Goal: Transaction & Acquisition: Purchase product/service

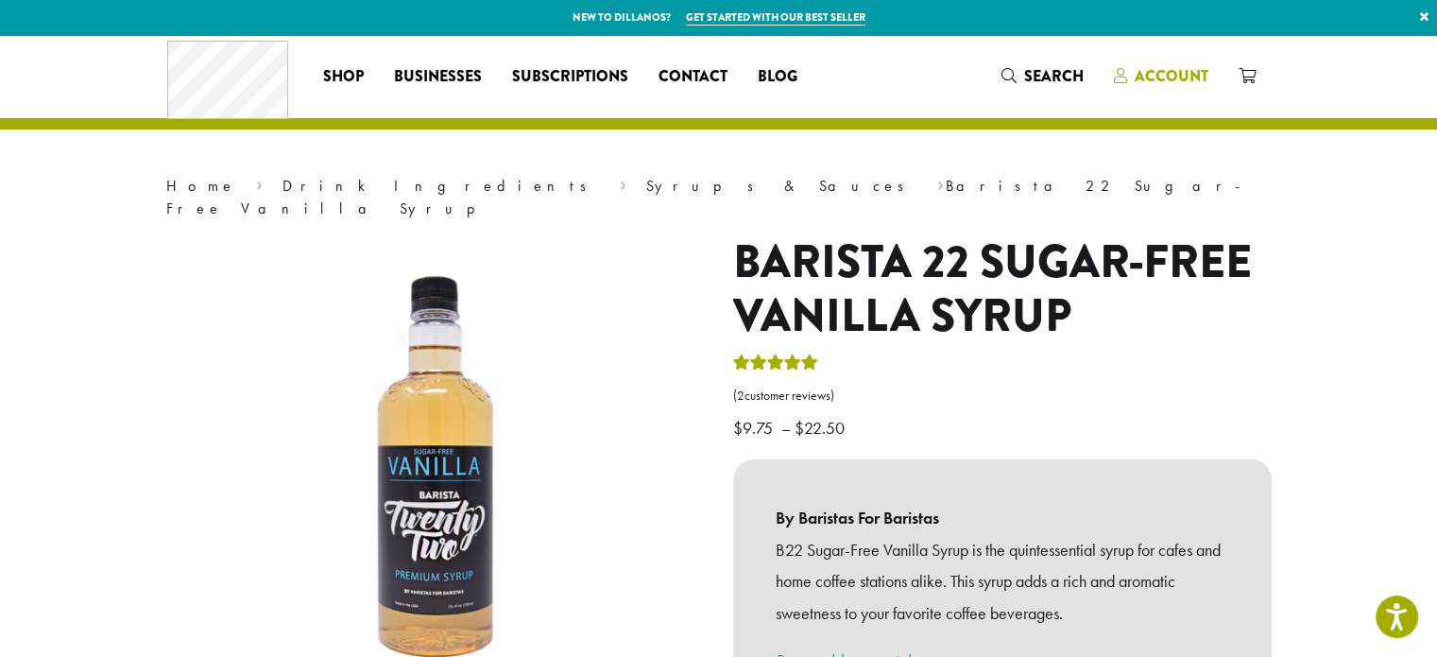
click at [1137, 65] on span "Account" at bounding box center [1172, 76] width 74 height 22
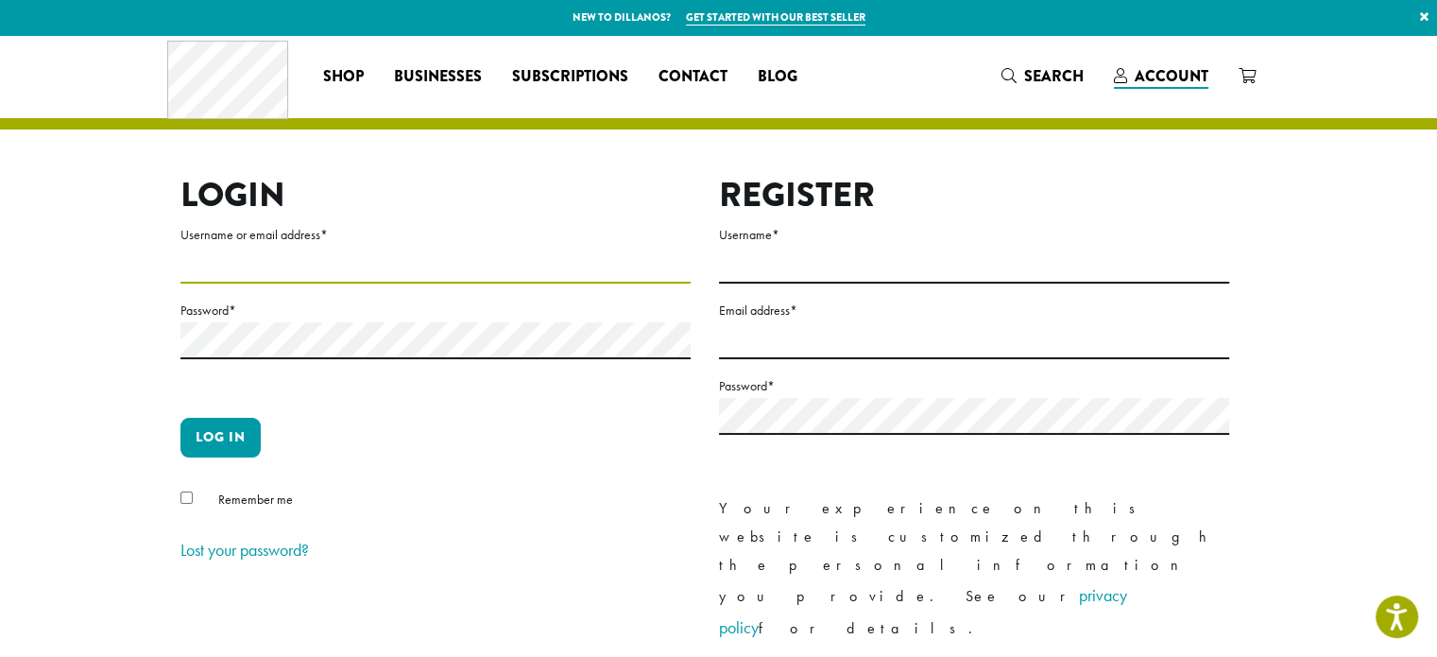
click at [268, 255] on input "Username or email address *" at bounding box center [435, 265] width 510 height 37
type input "**********"
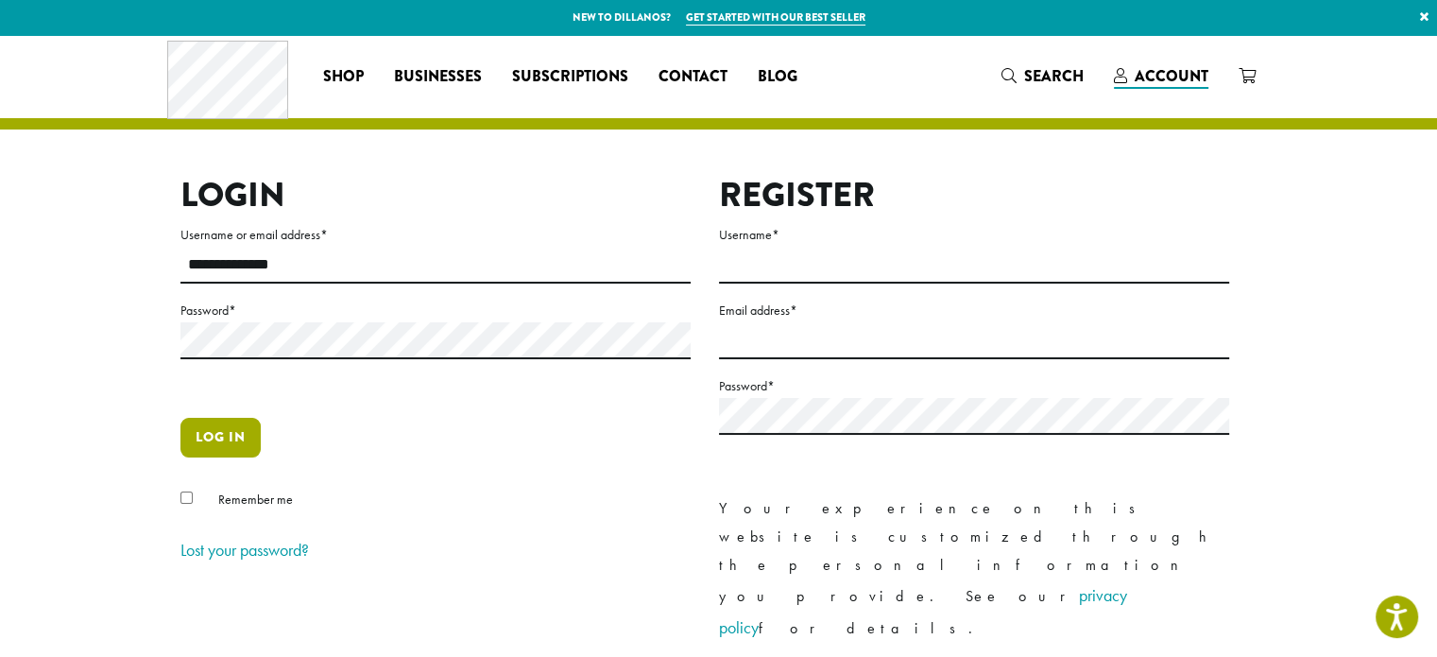
click at [215, 436] on button "Log in" at bounding box center [220, 438] width 80 height 40
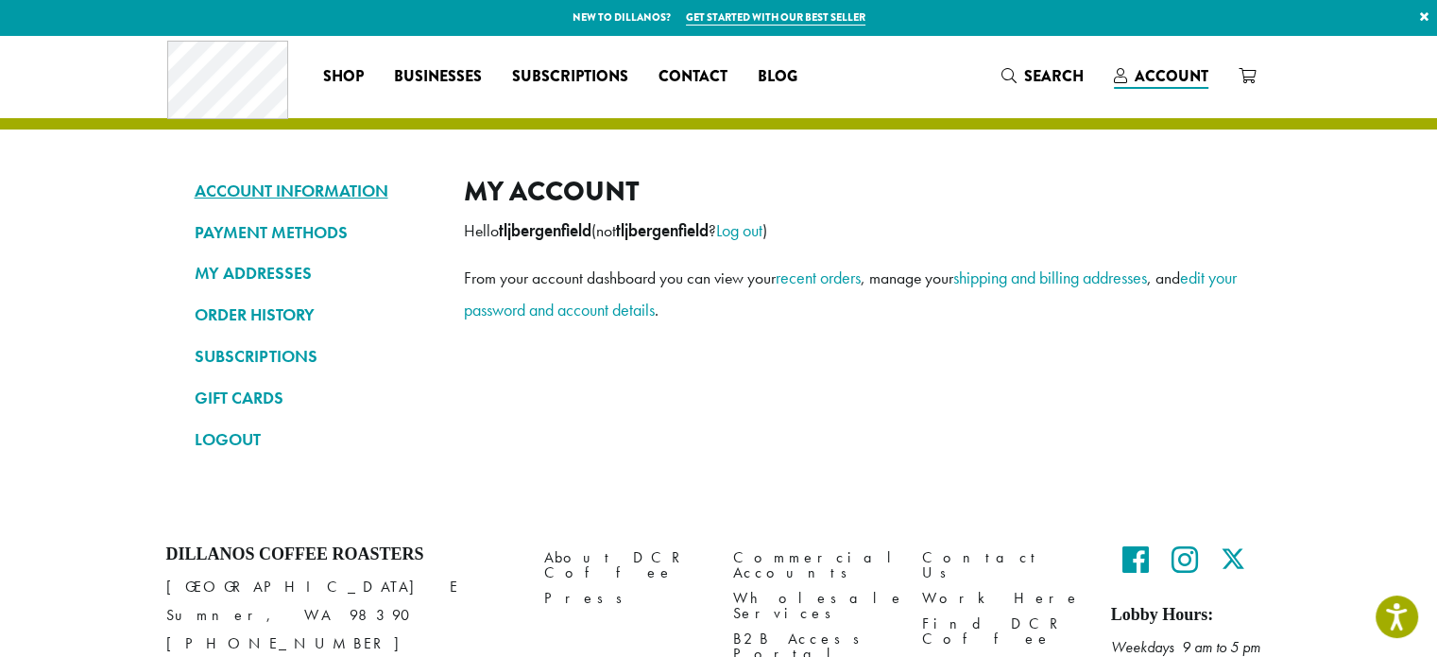
click at [357, 184] on link "ACCOUNT INFORMATION" at bounding box center [315, 191] width 241 height 32
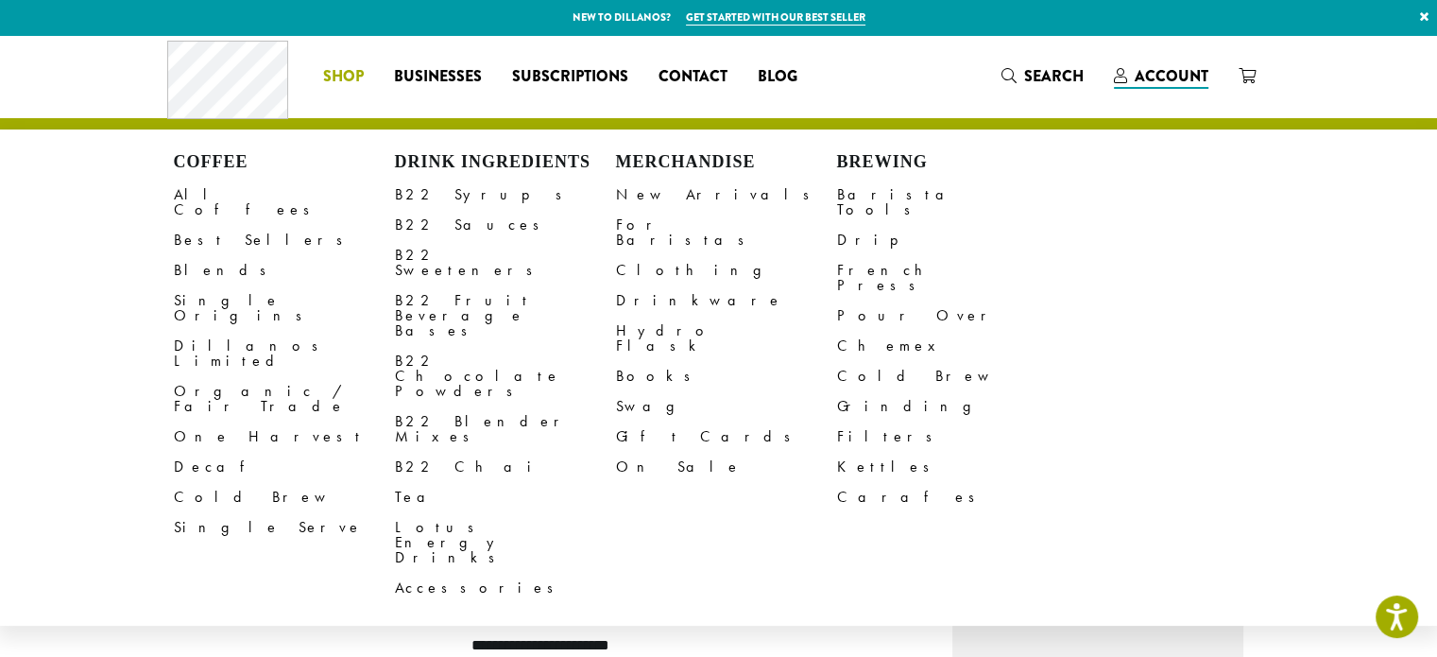
click at [349, 75] on span "Shop" at bounding box center [343, 77] width 41 height 24
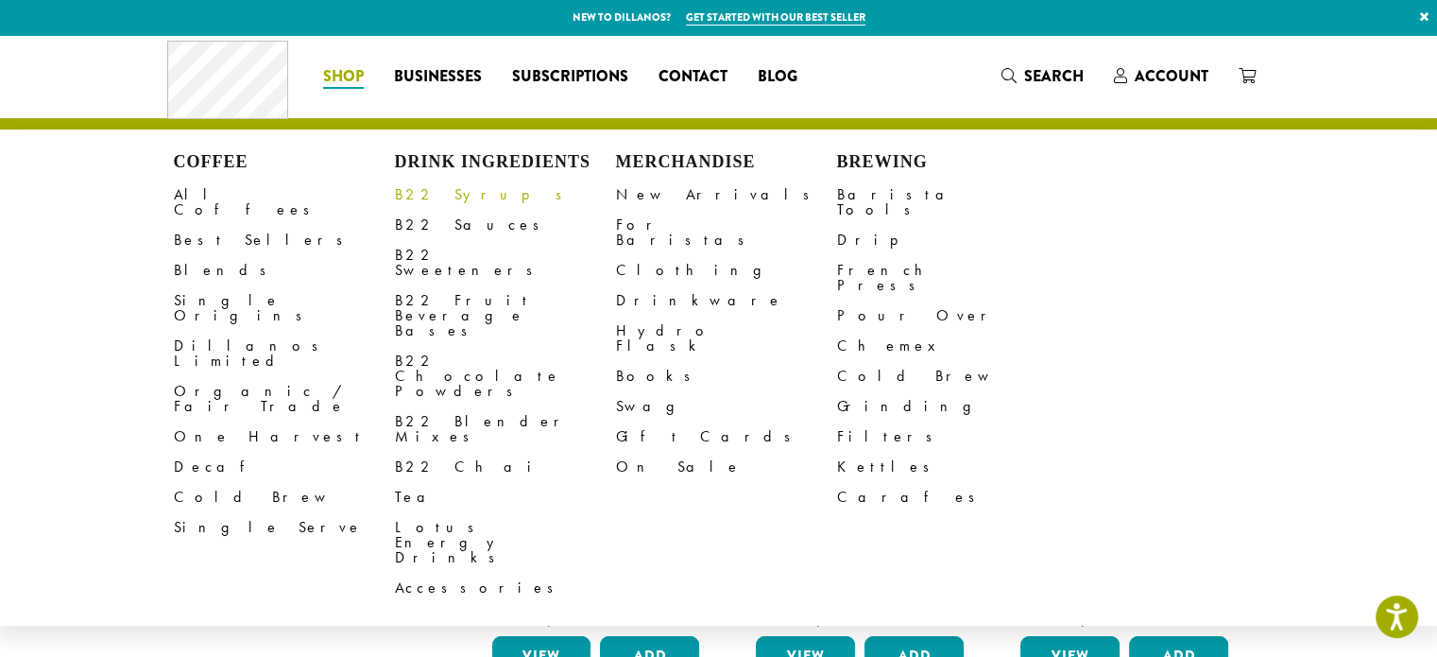
click at [449, 199] on link "B22 Syrups" at bounding box center [505, 195] width 221 height 30
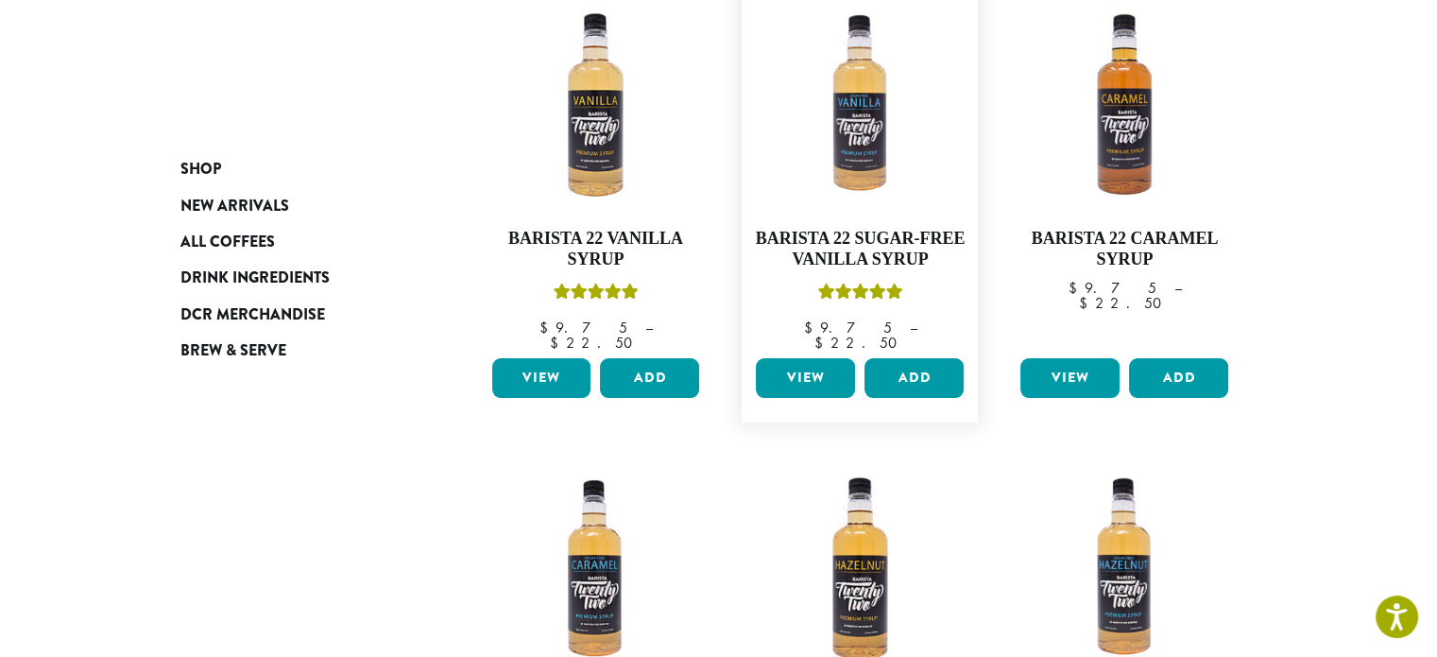
scroll to position [283, 0]
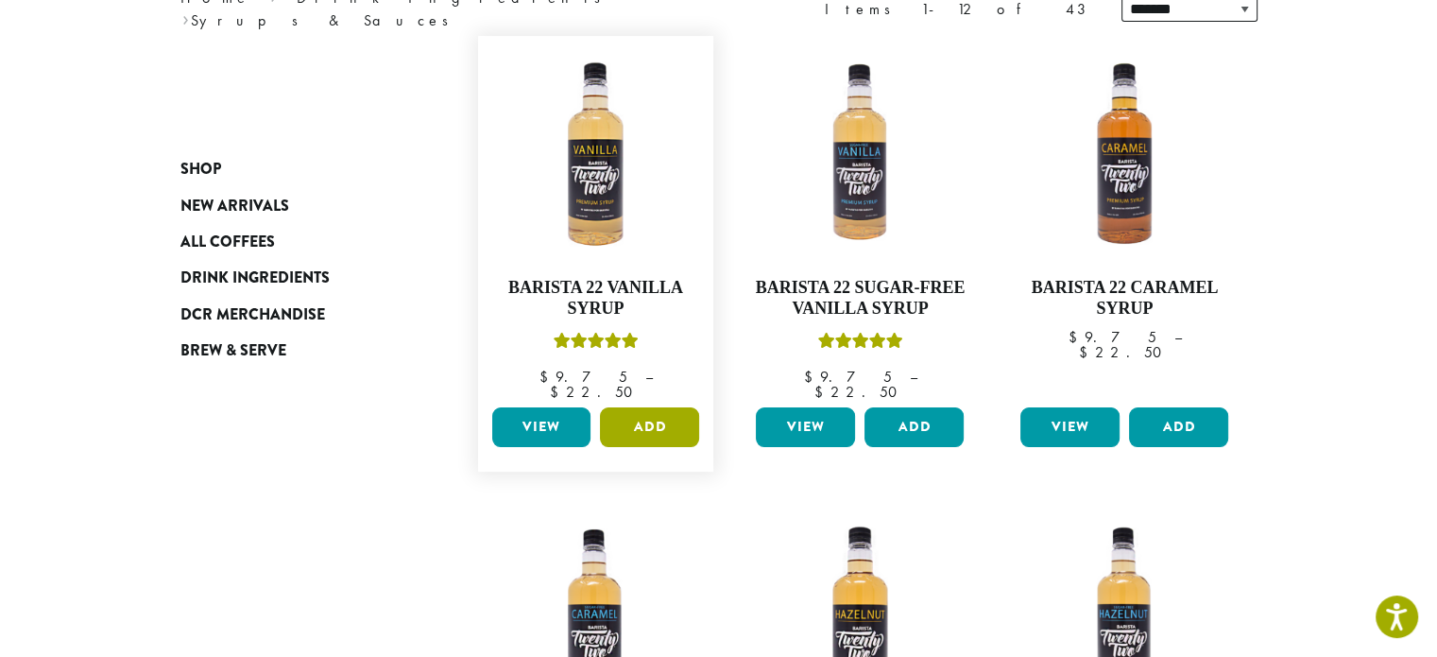
click at [629, 409] on button "Add" at bounding box center [649, 427] width 99 height 40
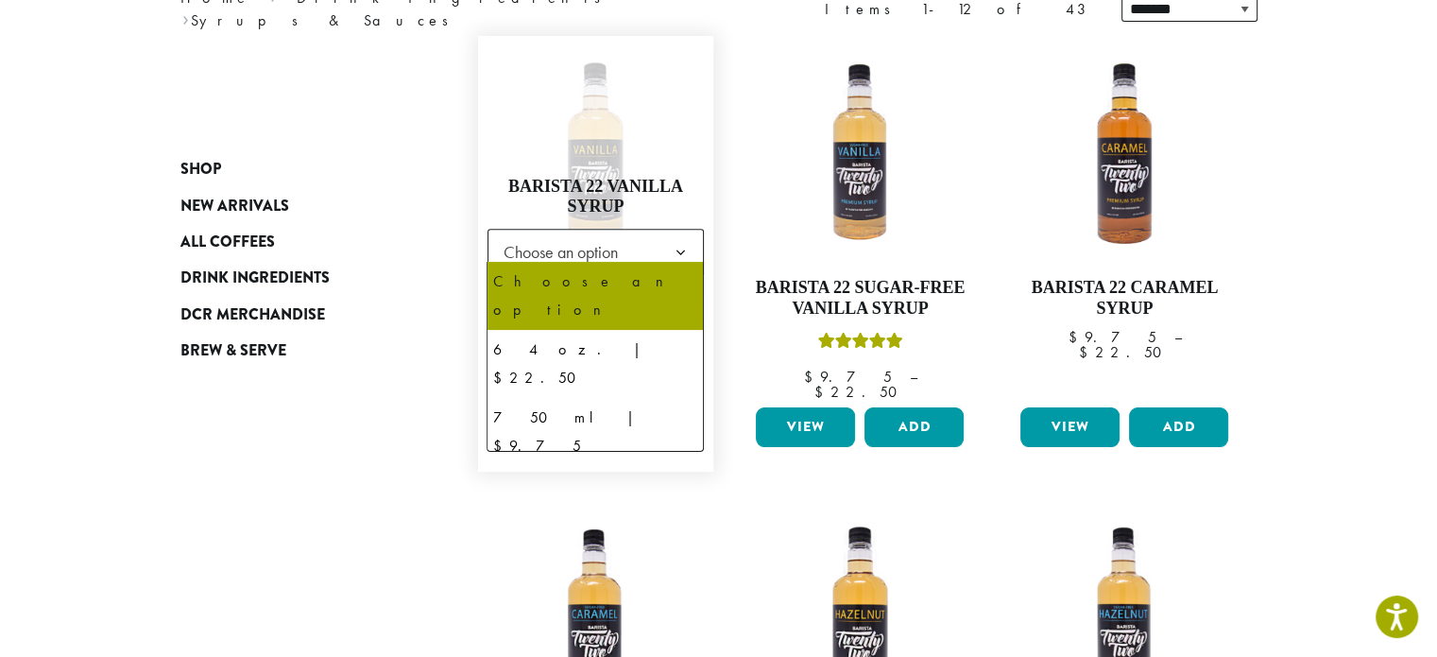
click at [680, 237] on b at bounding box center [680, 253] width 46 height 46
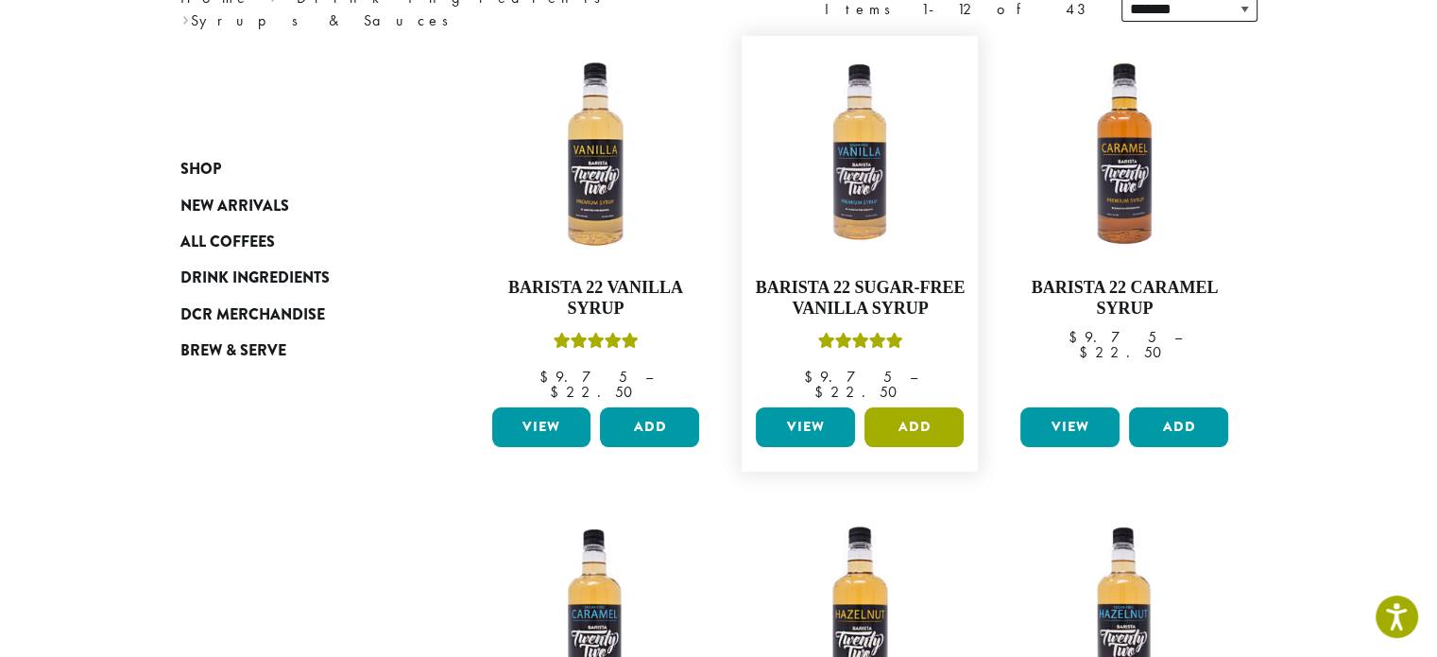
click at [910, 410] on button "Add" at bounding box center [913, 427] width 99 height 40
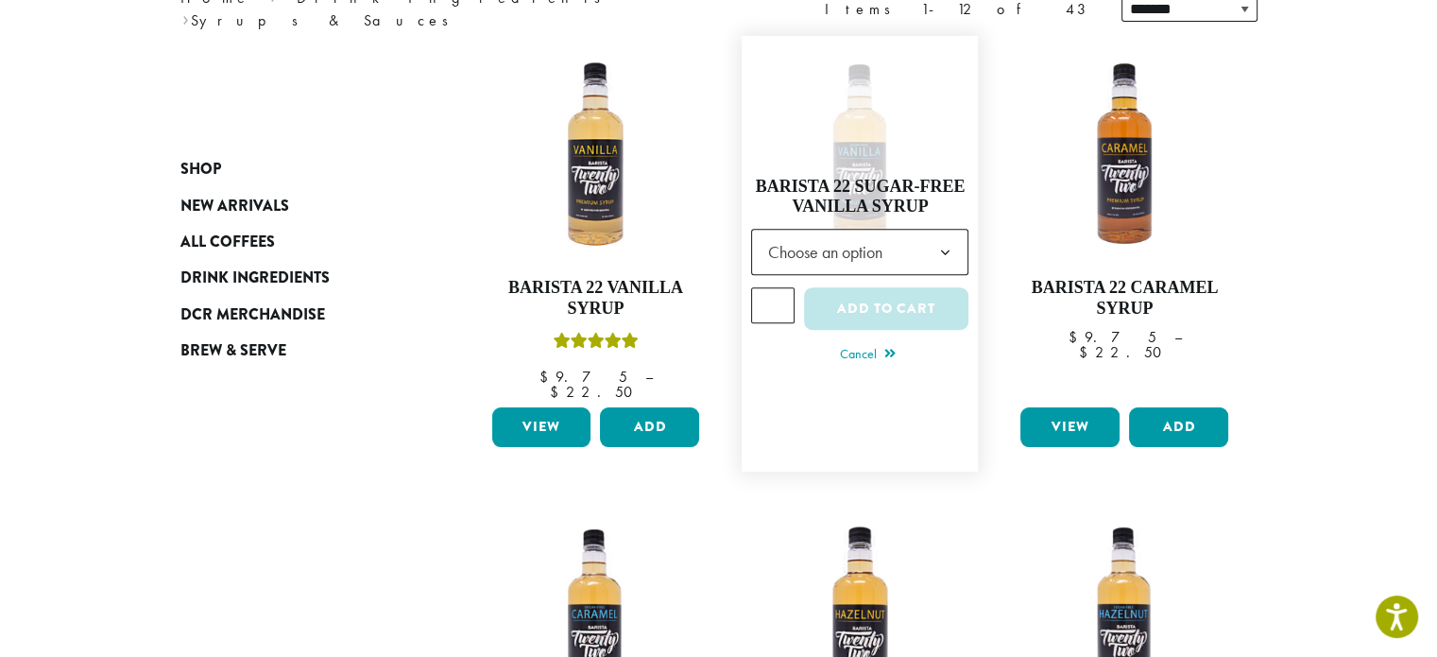
click at [858, 128] on link "Barista 22 Sugar-Free Vanilla Syrup $ 9.75 – $ 22.50 Price range: $9.75 through…" at bounding box center [859, 253] width 217 height 417
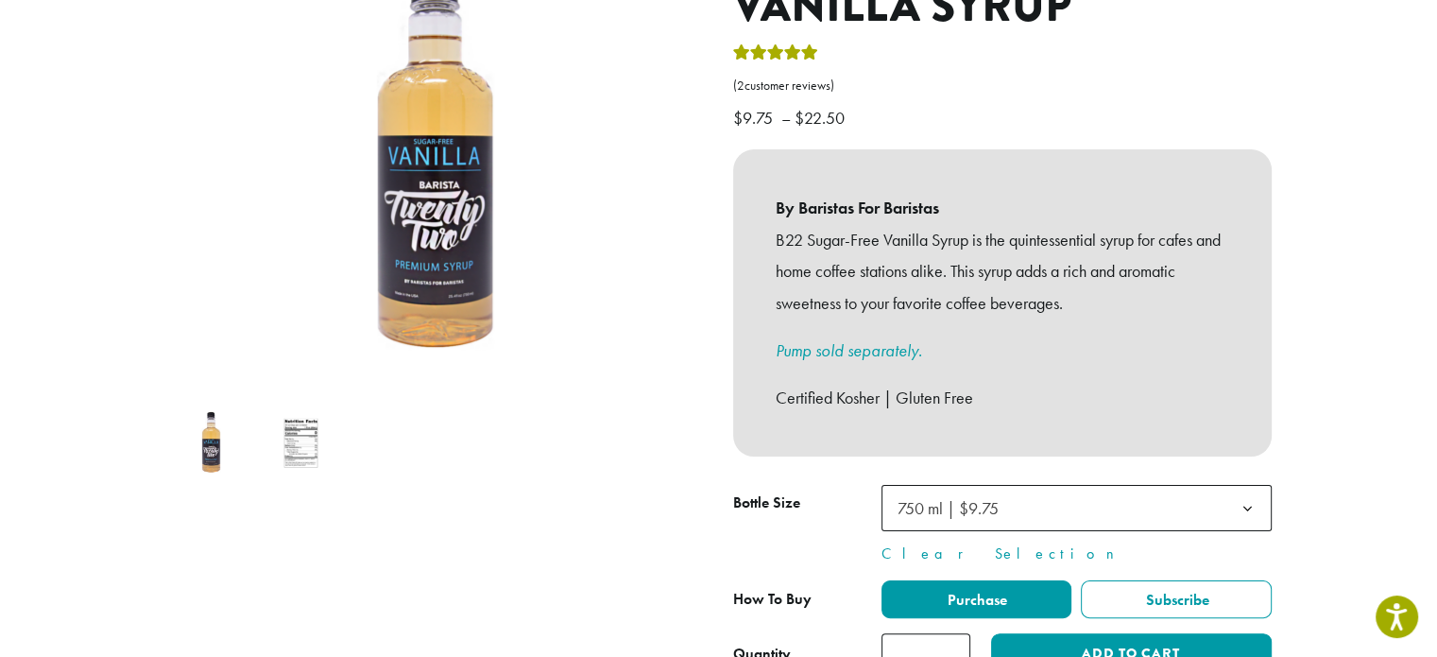
scroll to position [378, 0]
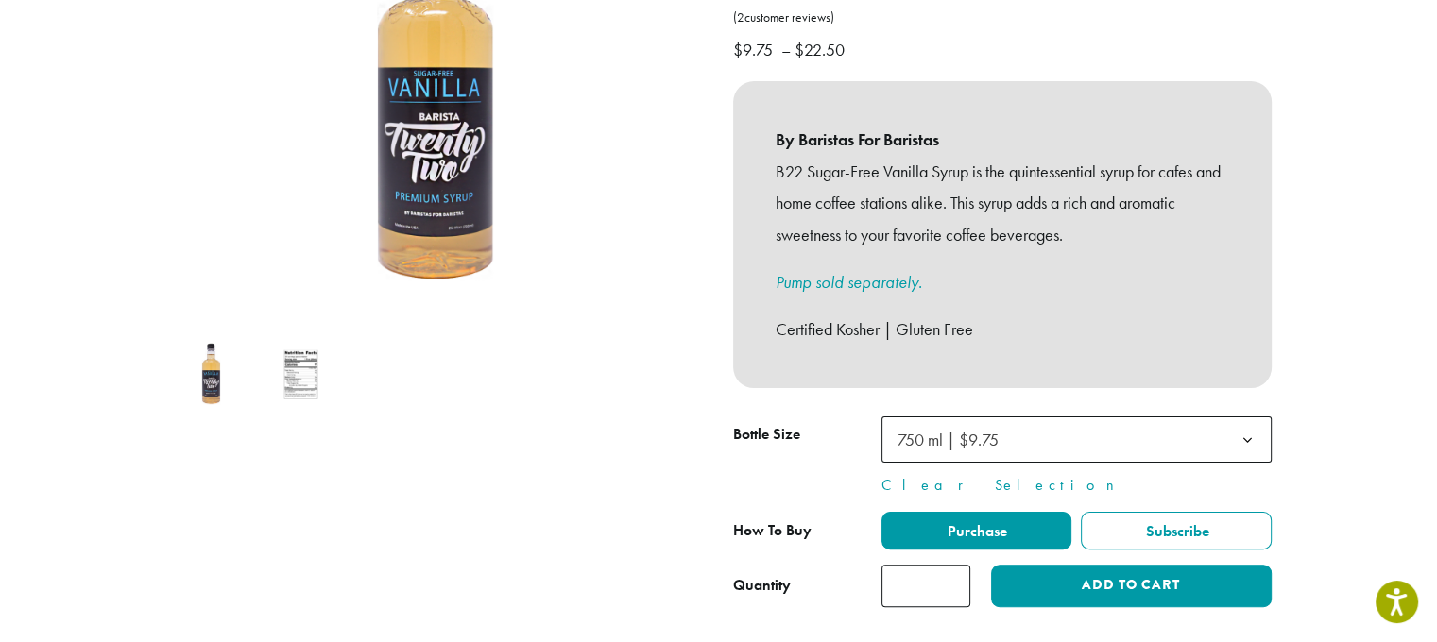
click at [1214, 419] on span "750 ml | $9.75" at bounding box center [1076, 440] width 390 height 46
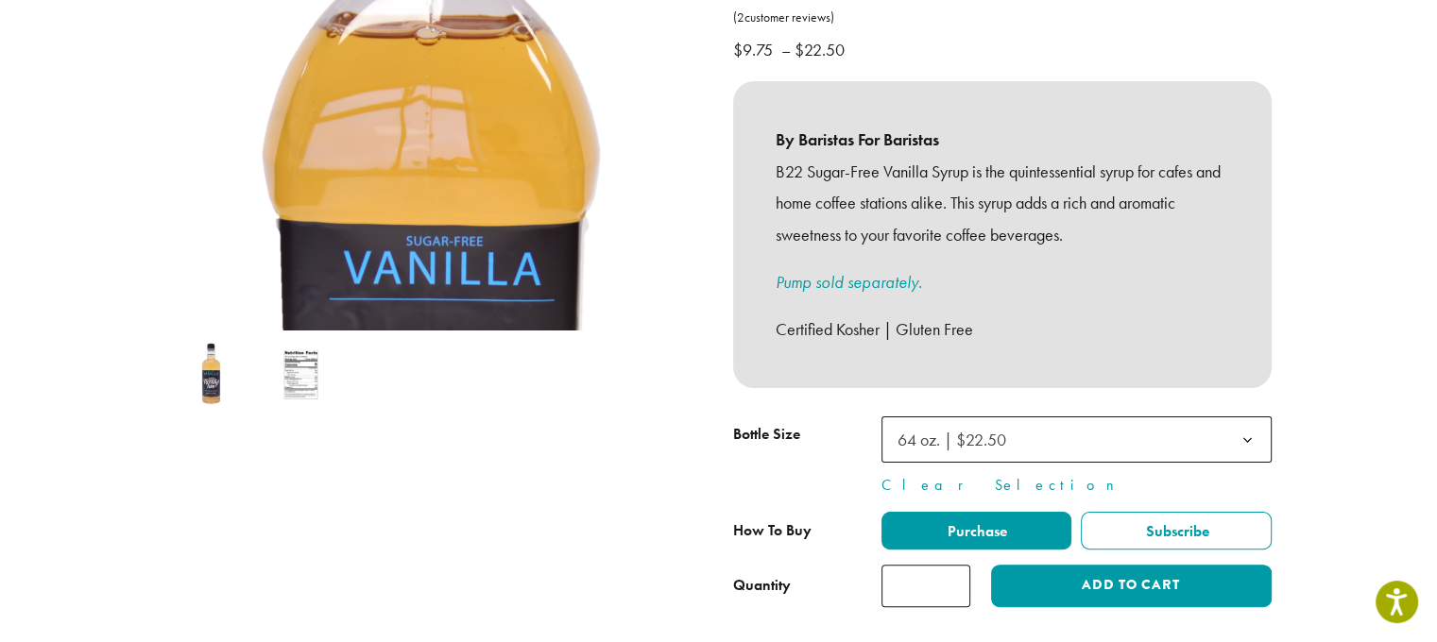
click at [1217, 419] on span "64 oz. | $22.50" at bounding box center [1076, 440] width 390 height 46
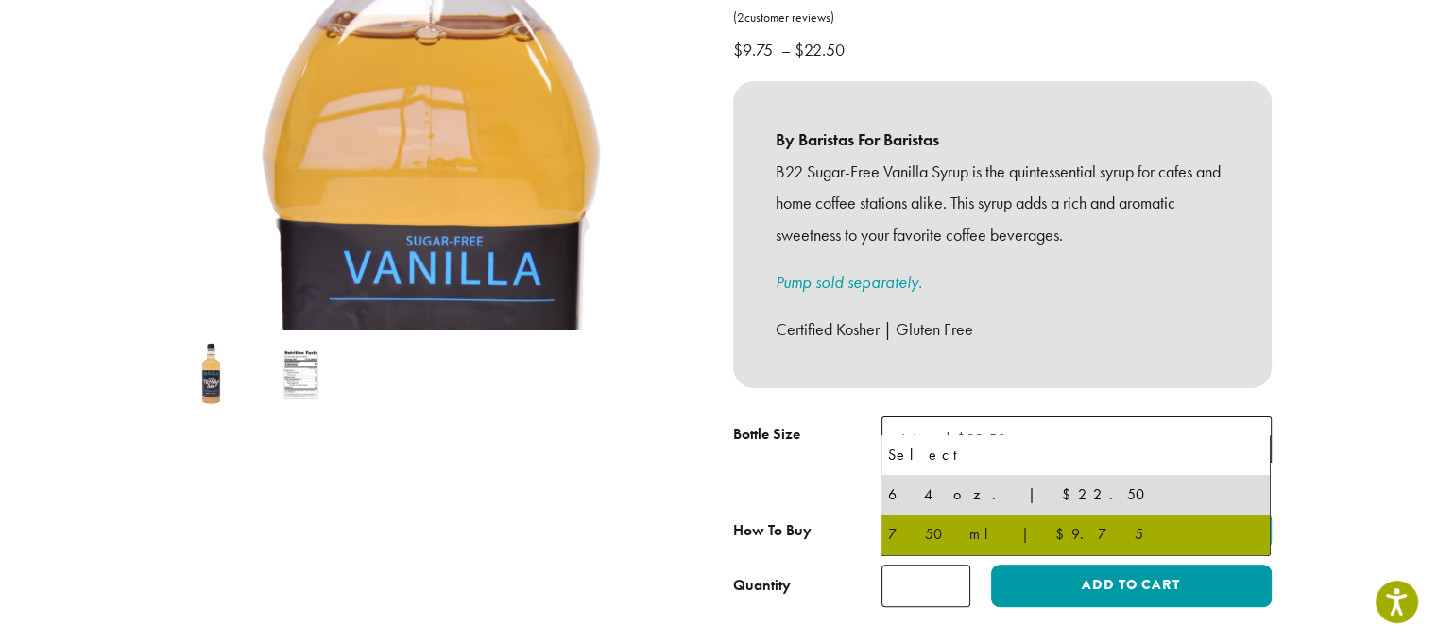
select select "******"
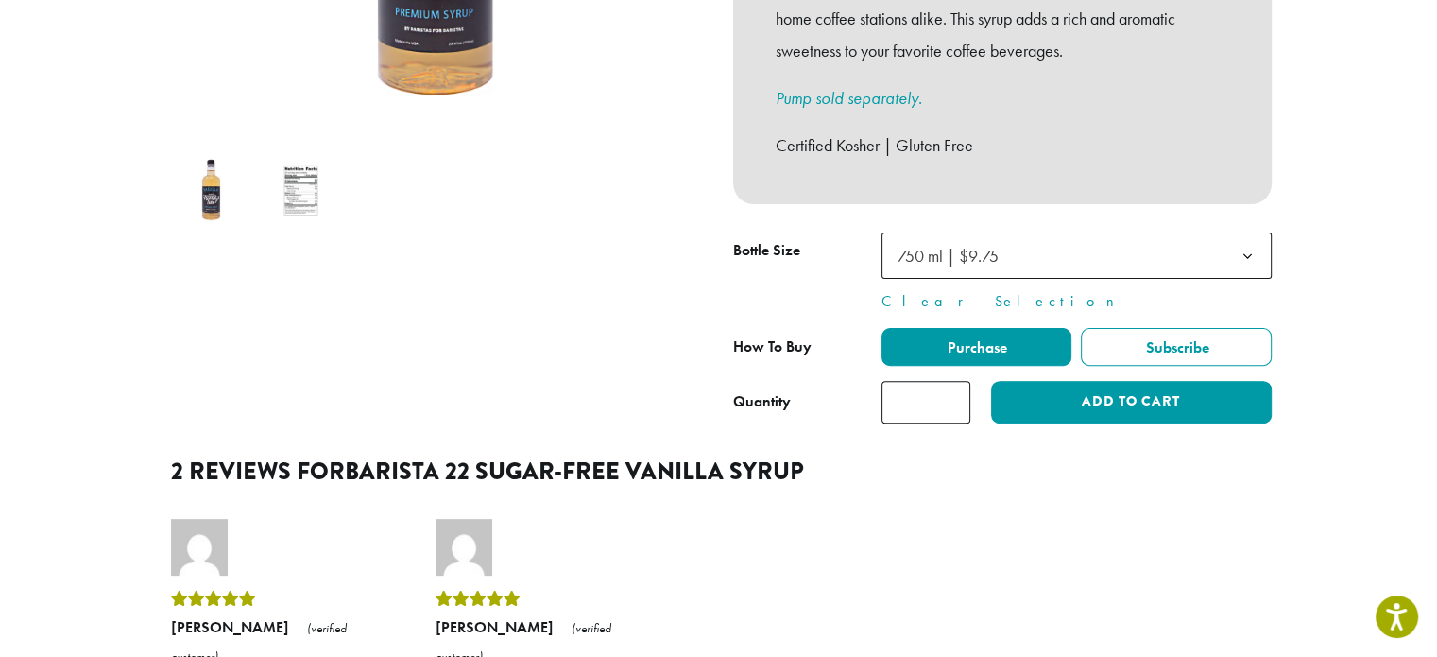
scroll to position [567, 0]
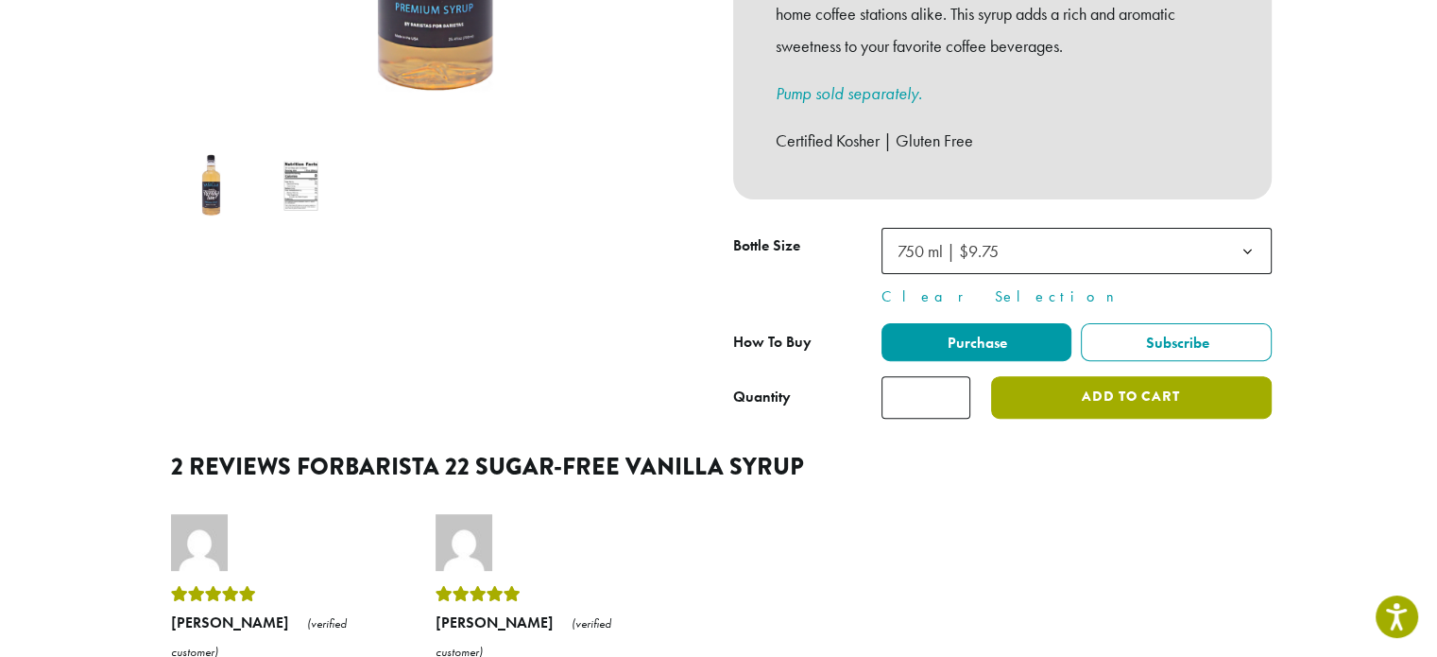
click at [1122, 382] on button "Add to cart" at bounding box center [1131, 397] width 280 height 43
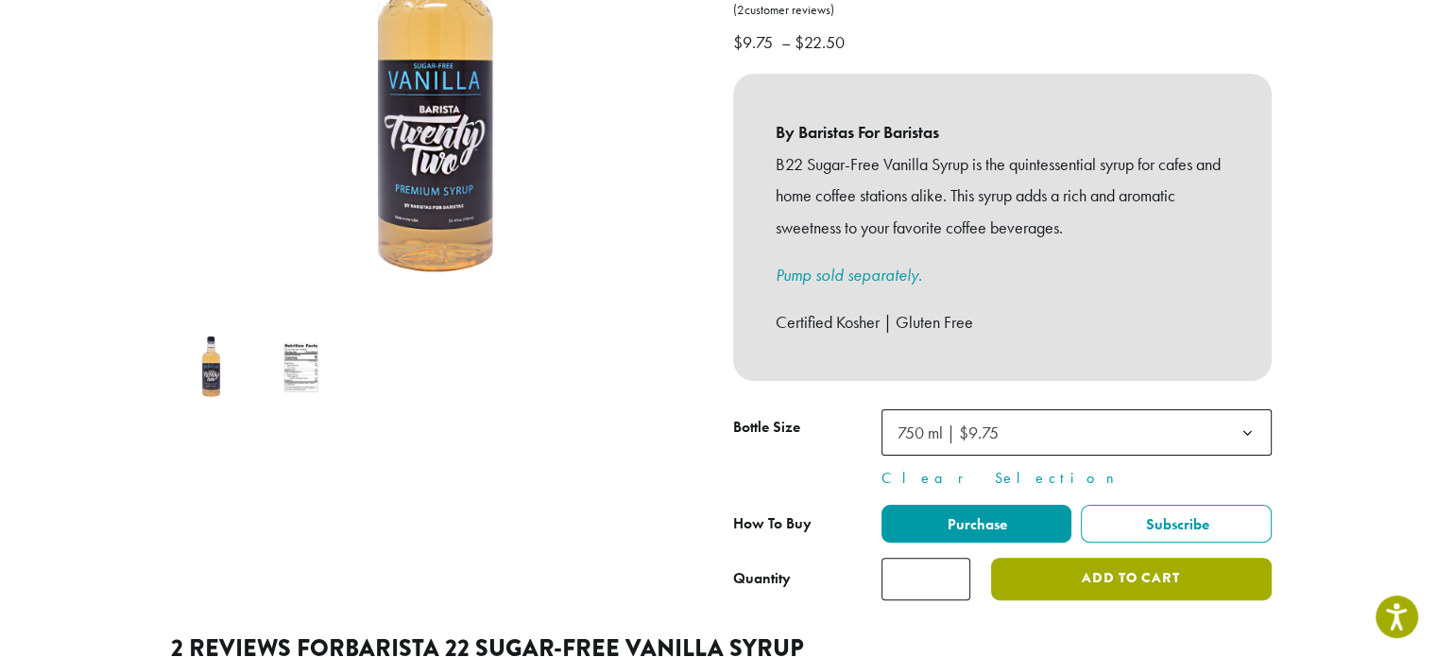
scroll to position [378, 0]
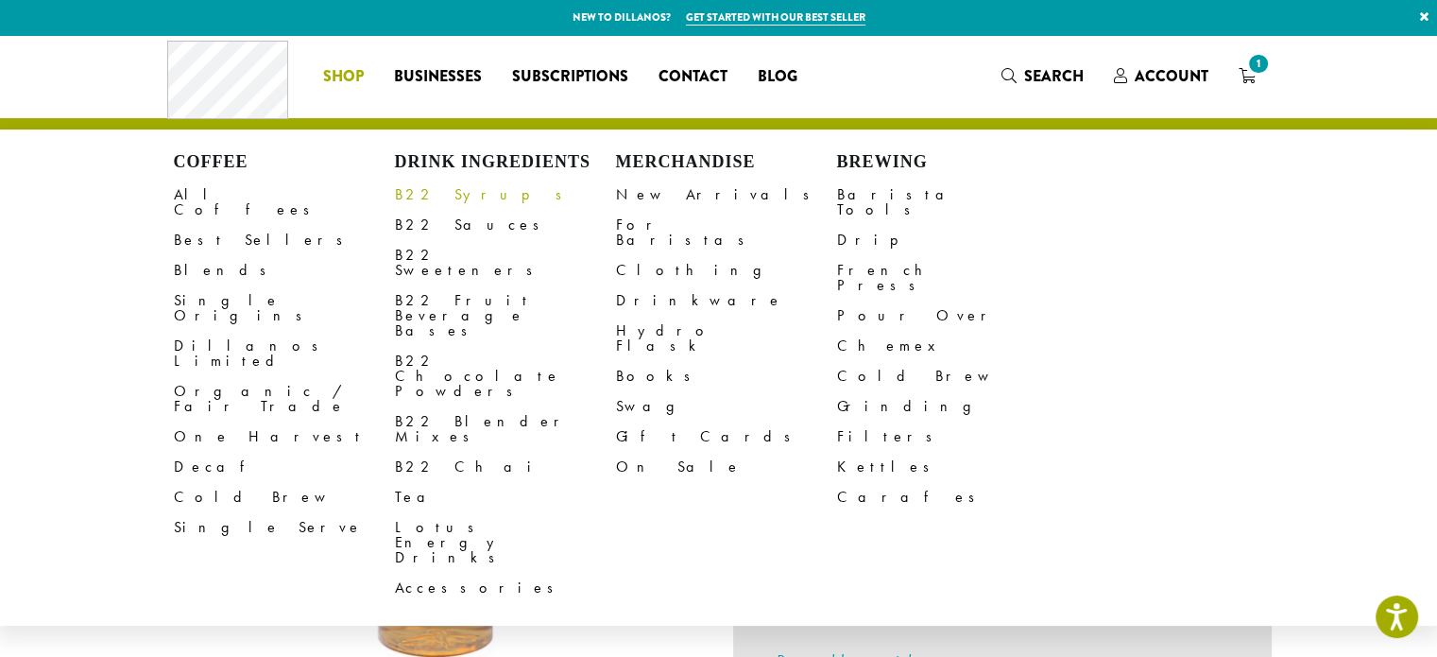
click at [430, 194] on link "B22 Syrups" at bounding box center [505, 195] width 221 height 30
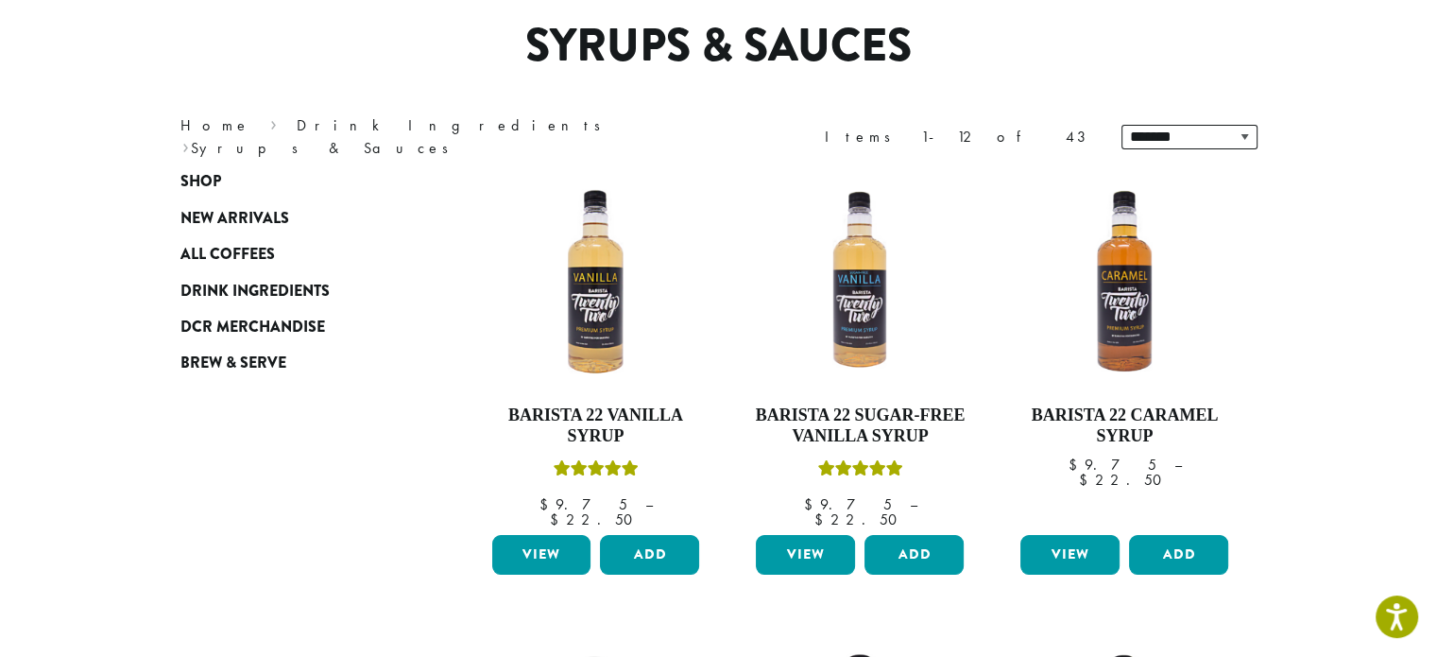
scroll to position [189, 0]
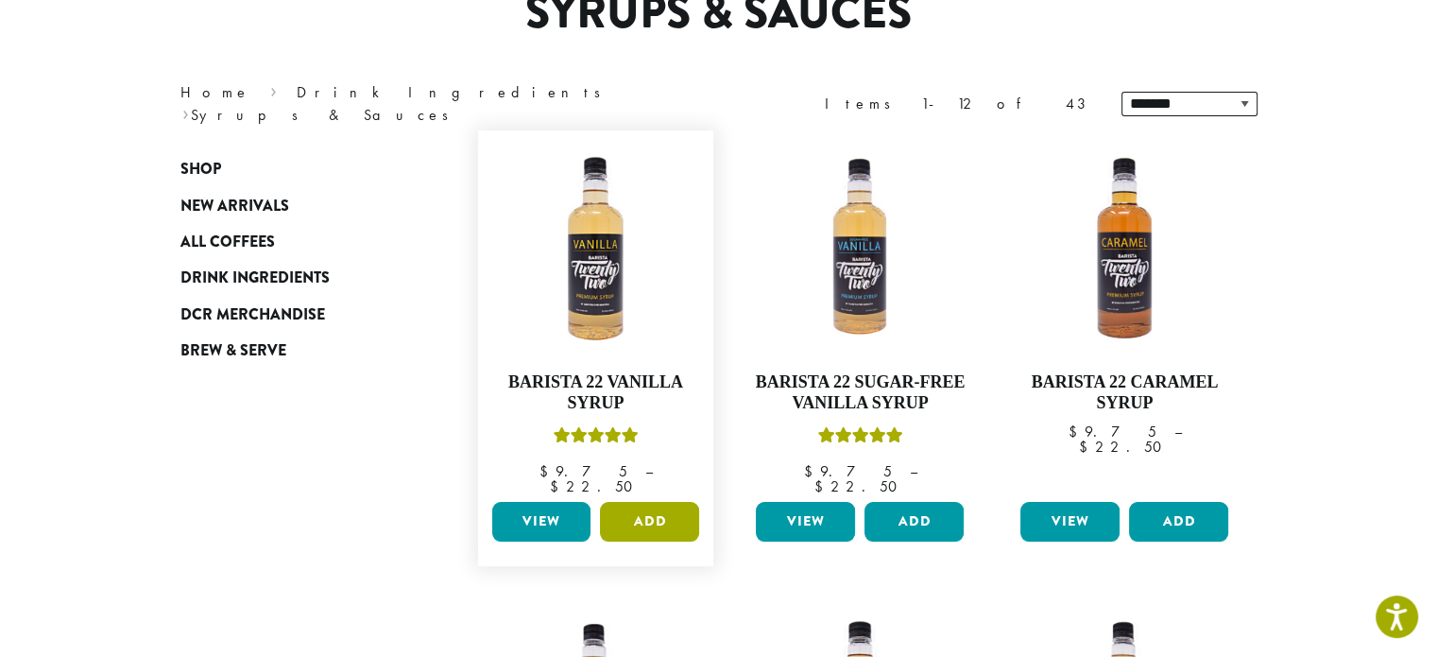
click at [661, 502] on button "Add" at bounding box center [649, 522] width 99 height 40
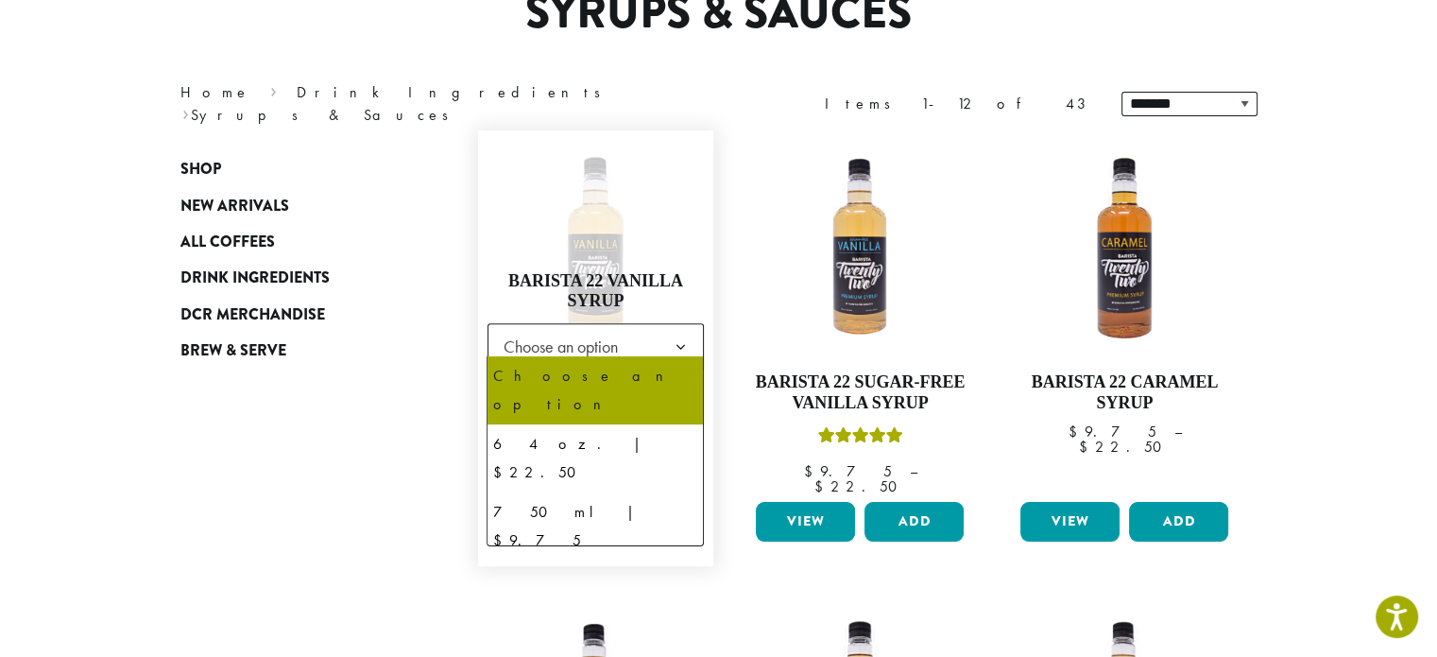
click at [631, 331] on span "Choose an option" at bounding box center [566, 346] width 141 height 37
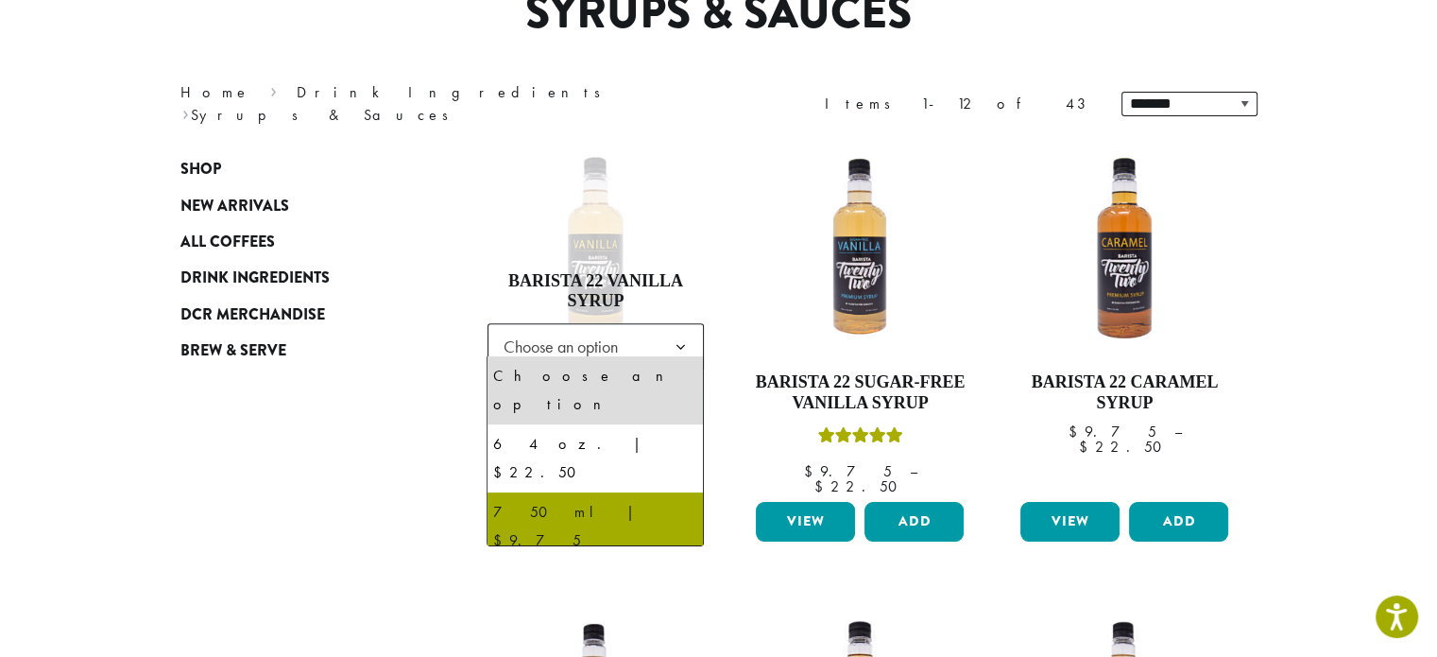
select select "******"
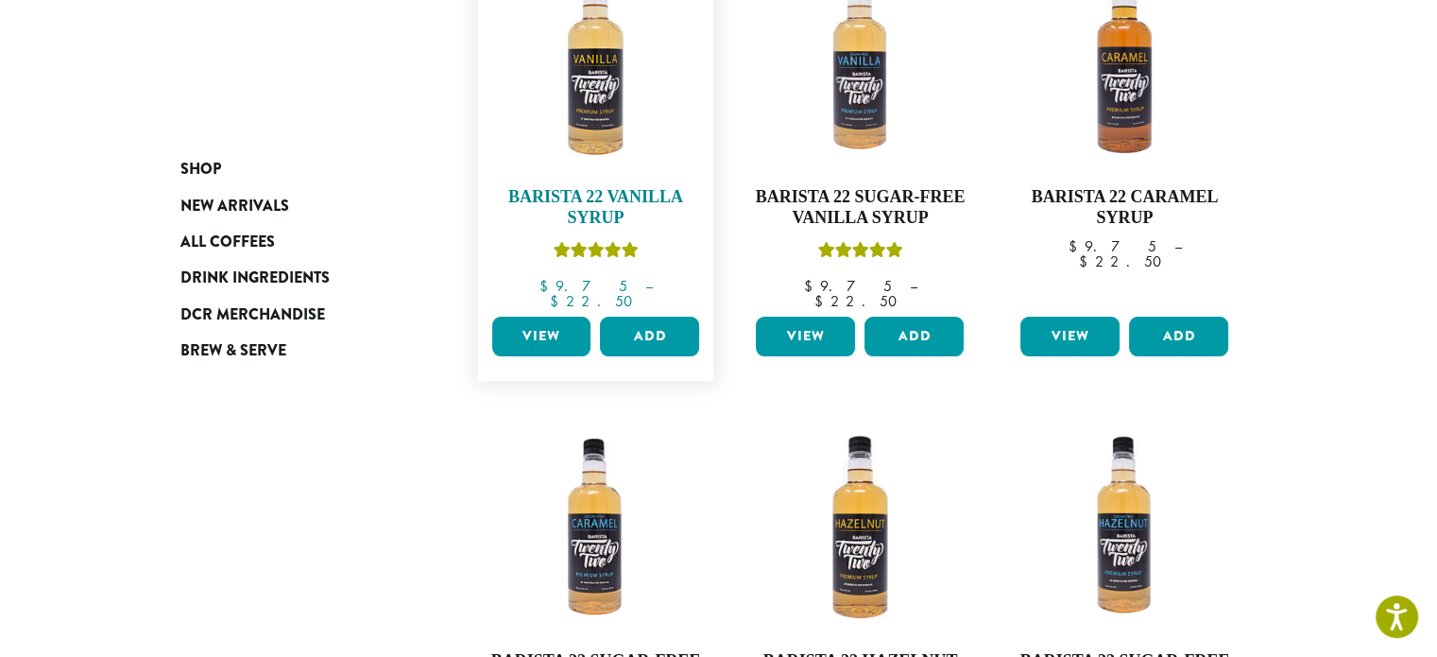
scroll to position [378, 0]
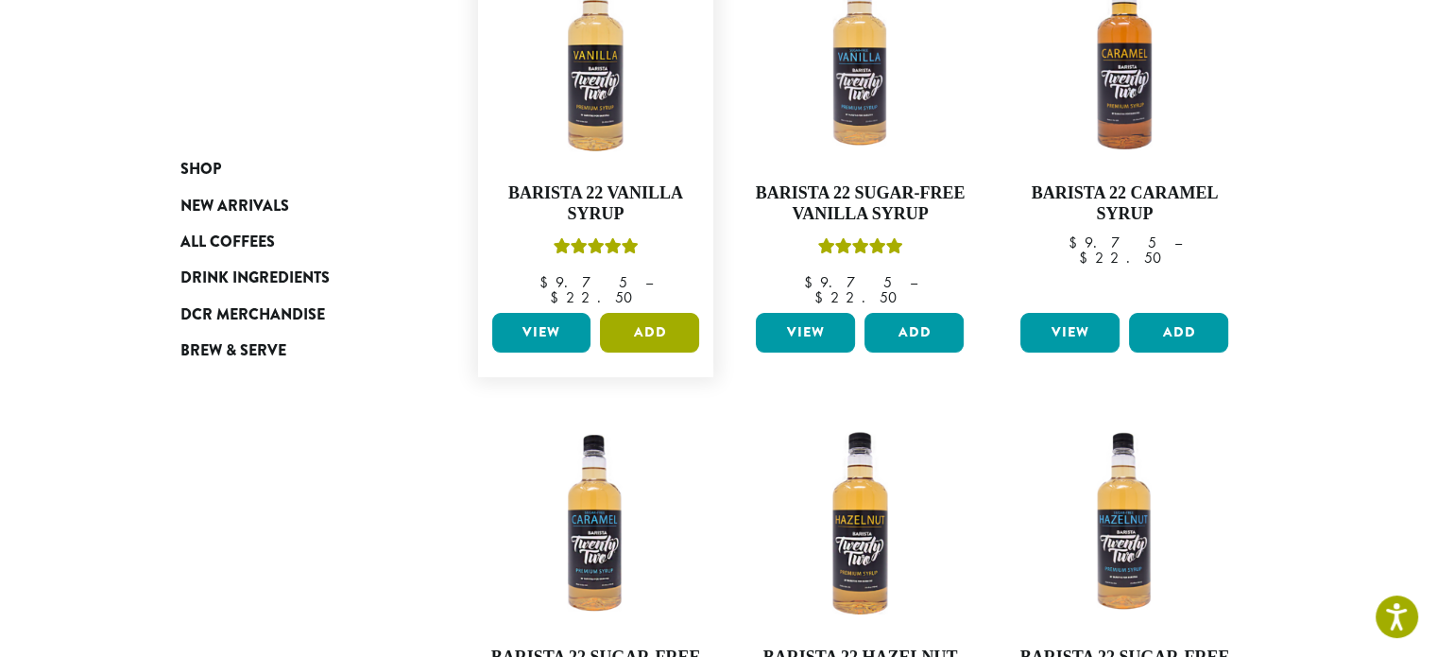
click at [658, 332] on button "Add" at bounding box center [649, 333] width 99 height 40
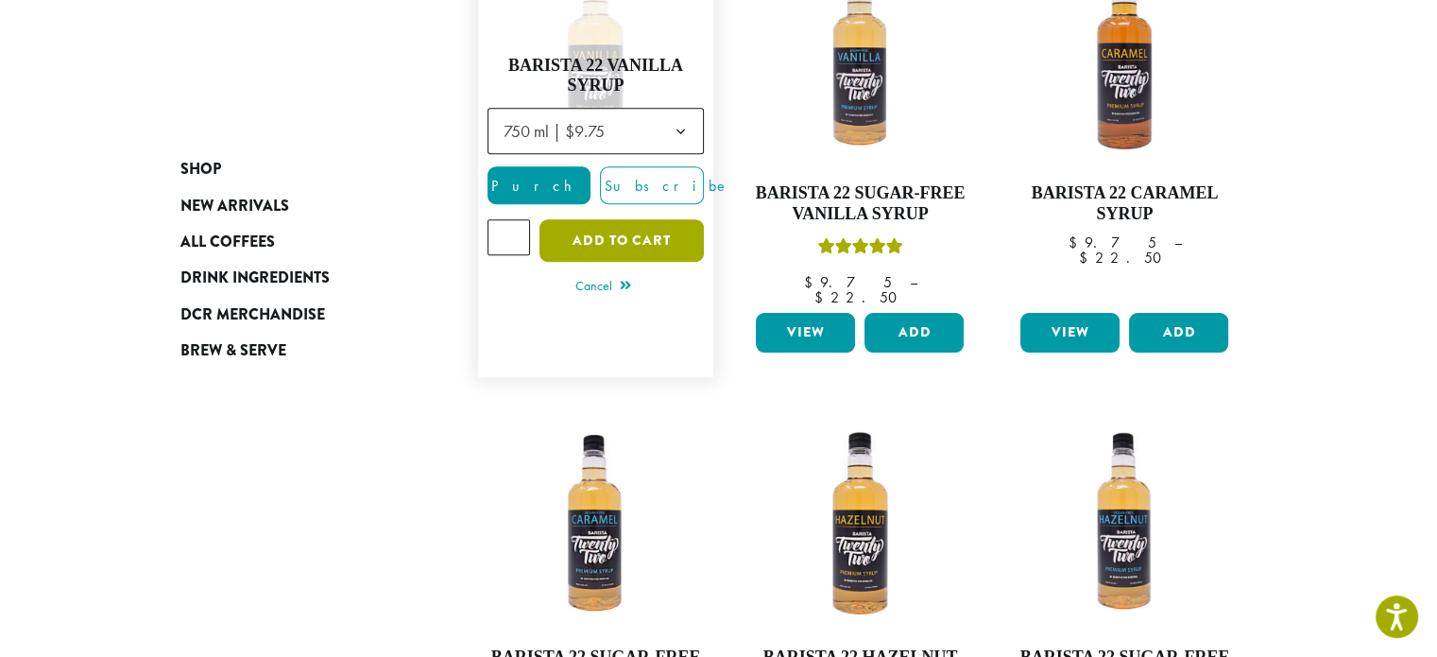
click at [633, 237] on button "Add to cart" at bounding box center [621, 240] width 164 height 43
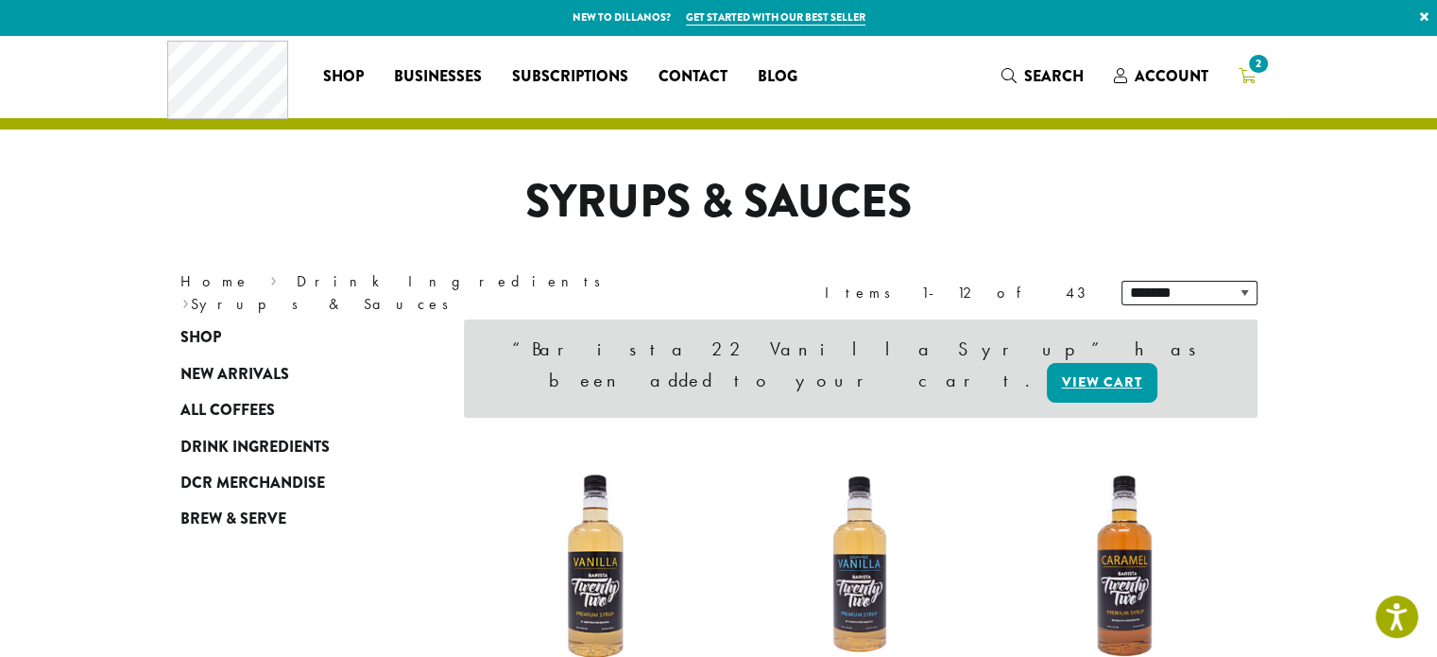
click at [1253, 75] on span "2" at bounding box center [1258, 64] width 26 height 26
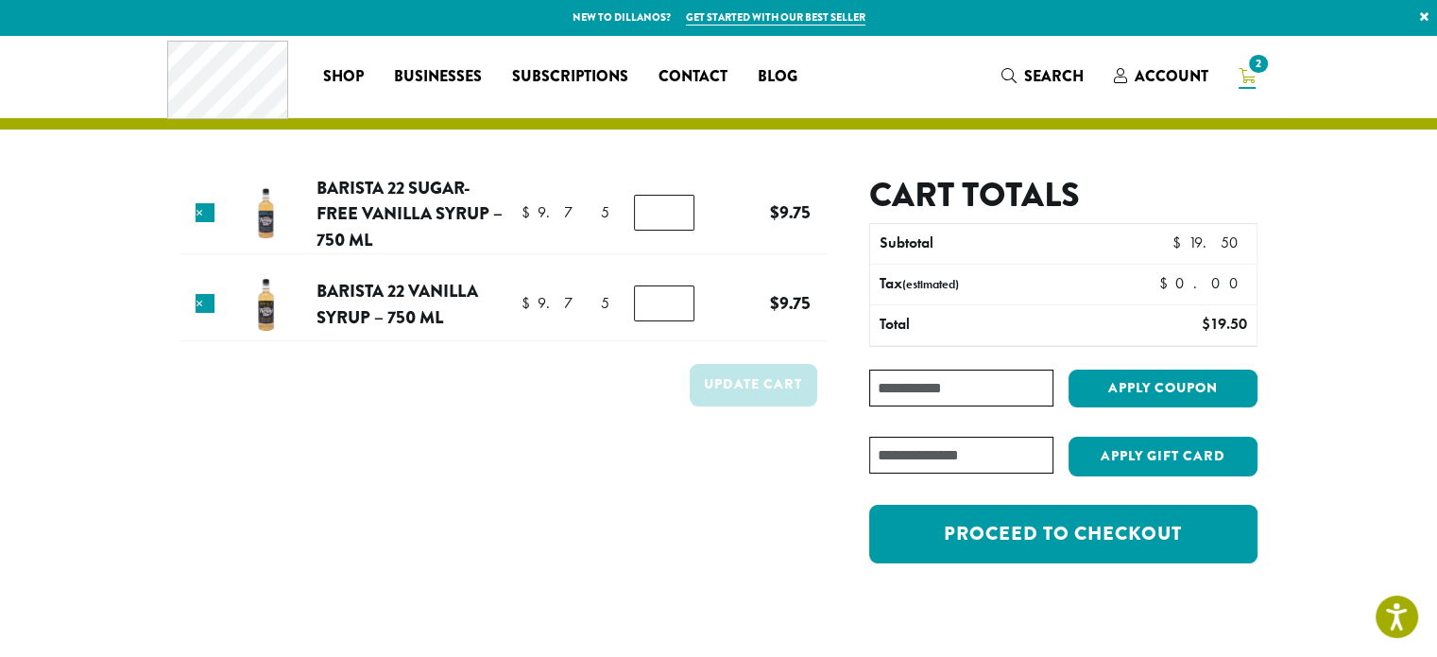
click at [652, 287] on input "*" at bounding box center [664, 303] width 60 height 36
click at [671, 298] on input "*" at bounding box center [664, 303] width 60 height 36
type input "*"
click at [677, 301] on input "*" at bounding box center [664, 303] width 60 height 36
click at [675, 208] on input "*" at bounding box center [664, 213] width 60 height 36
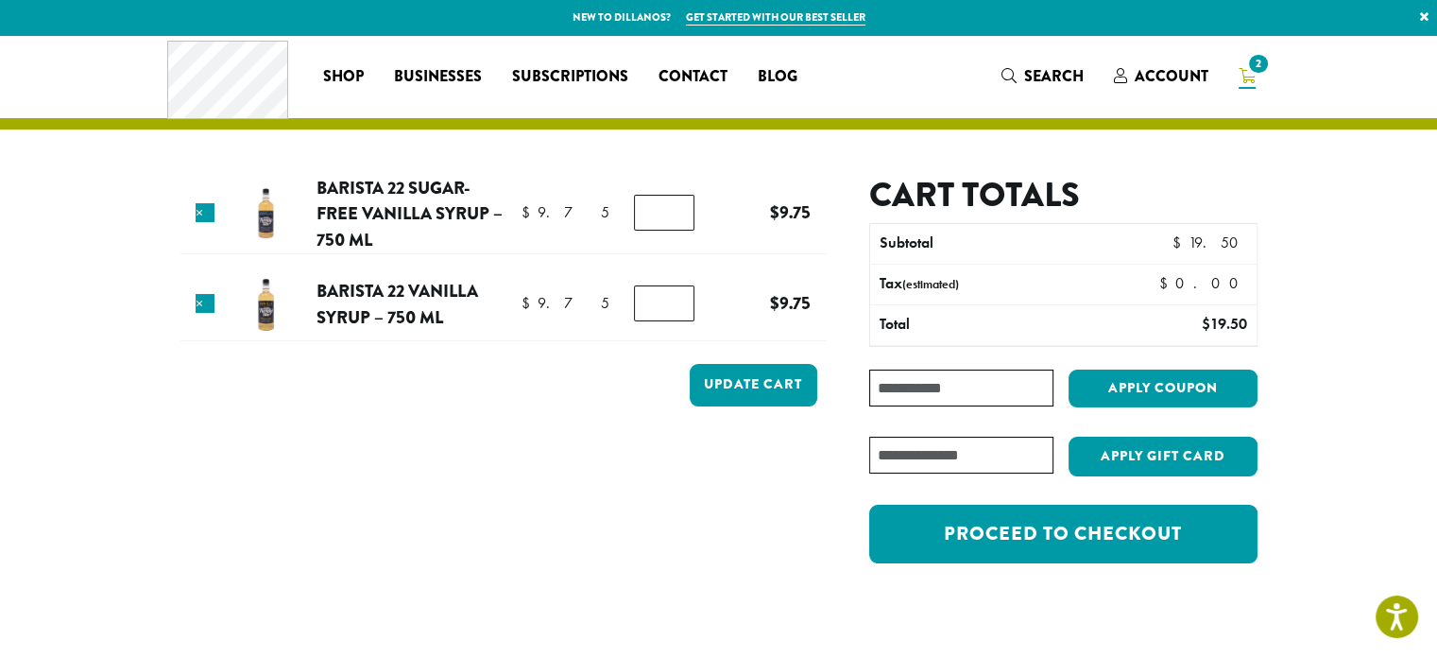
type input "*"
click at [675, 208] on input "*" at bounding box center [664, 213] width 60 height 36
click at [680, 307] on input "*" at bounding box center [664, 303] width 60 height 36
click at [676, 291] on input "*" at bounding box center [664, 303] width 60 height 36
type input "*"
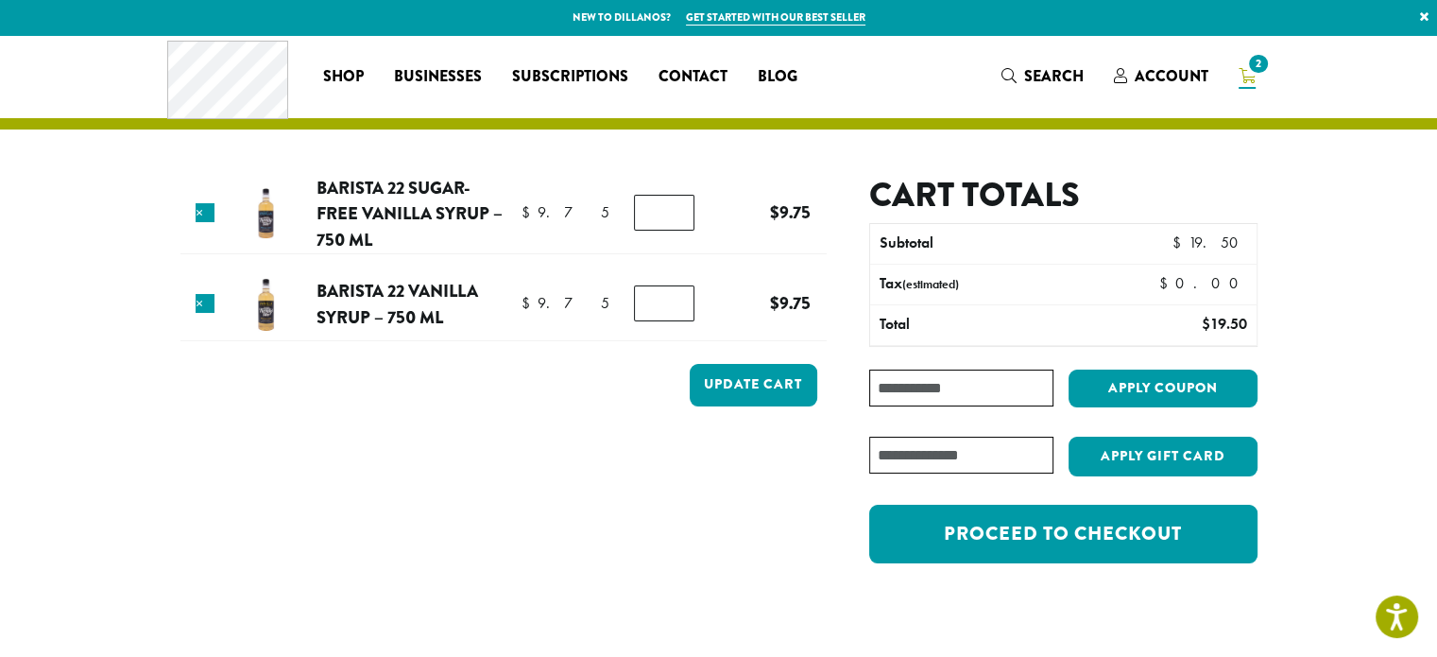
click at [675, 296] on input "*" at bounding box center [664, 303] width 60 height 36
click at [749, 385] on button "Update cart" at bounding box center [754, 385] width 128 height 43
